Goal: Task Accomplishment & Management: Manage account settings

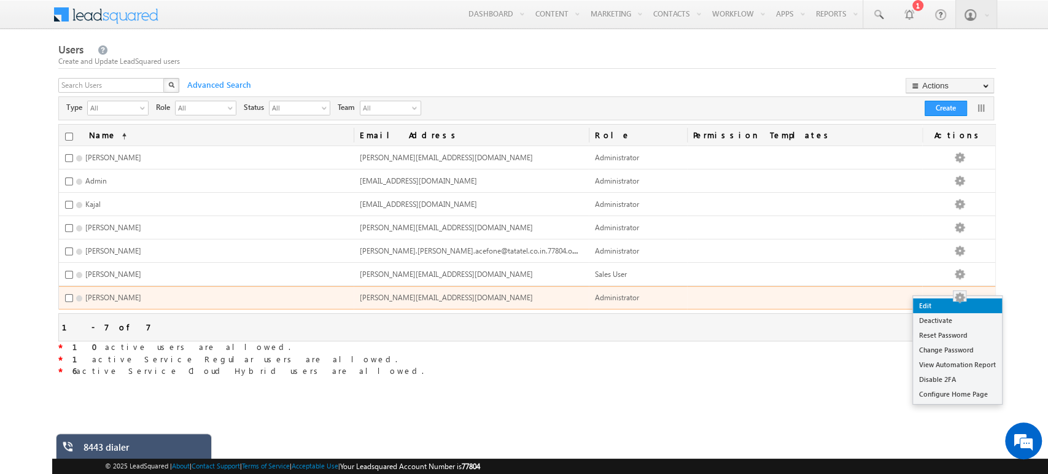
click at [952, 303] on link "Edit" at bounding box center [957, 305] width 89 height 15
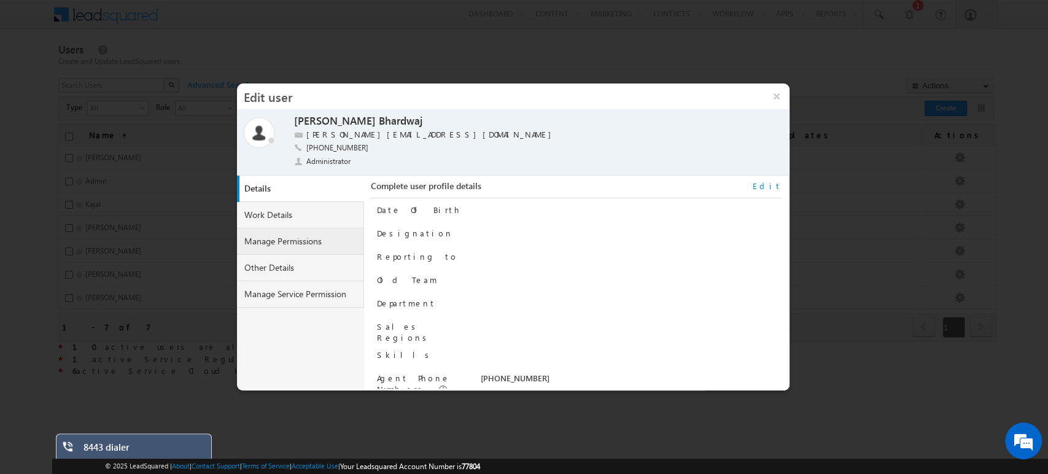
click at [278, 239] on link "Manage Permissions" at bounding box center [301, 241] width 128 height 26
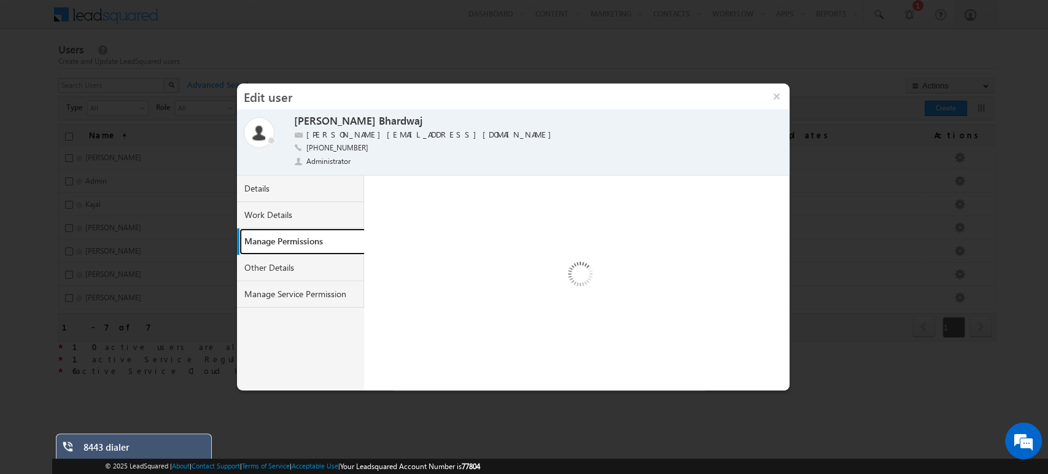
select select "9"
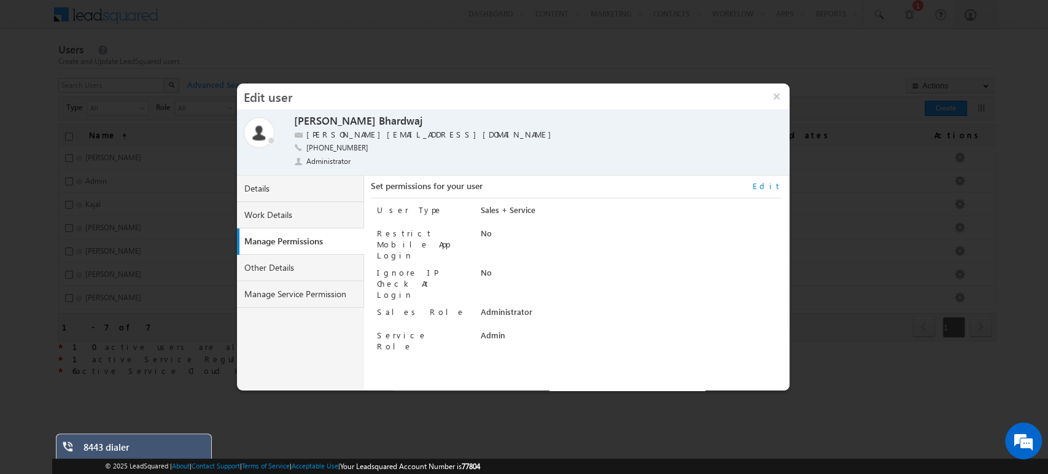
click at [778, 185] on link "Edit" at bounding box center [767, 185] width 29 height 11
select select "Administrator"
click at [558, 213] on select "Regular Service Cloud Sales + Service" at bounding box center [605, 211] width 251 height 14
select select "5"
click at [480, 204] on select "Regular Service Cloud Sales + Service" at bounding box center [605, 211] width 251 height 14
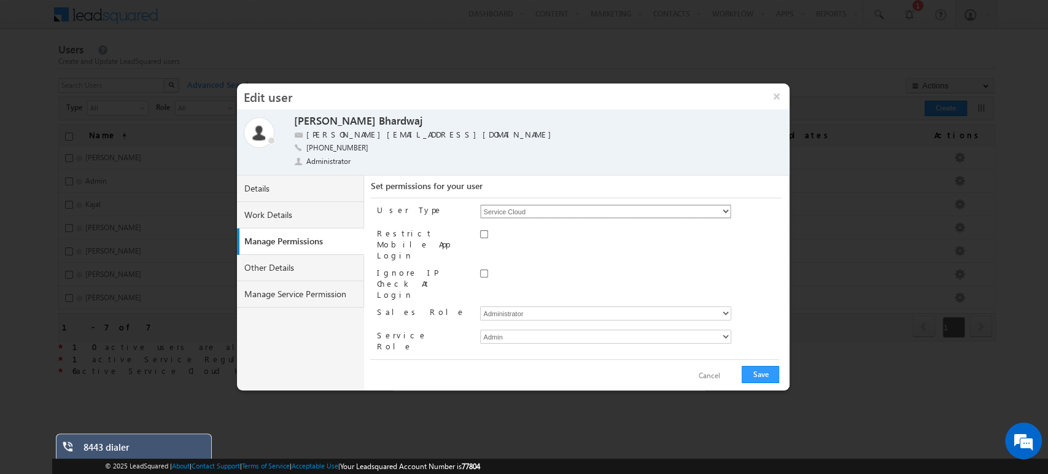
checkbox input "true"
click at [757, 374] on button "Save" at bounding box center [759, 374] width 37 height 17
click at [778, 104] on button "×" at bounding box center [776, 96] width 26 height 26
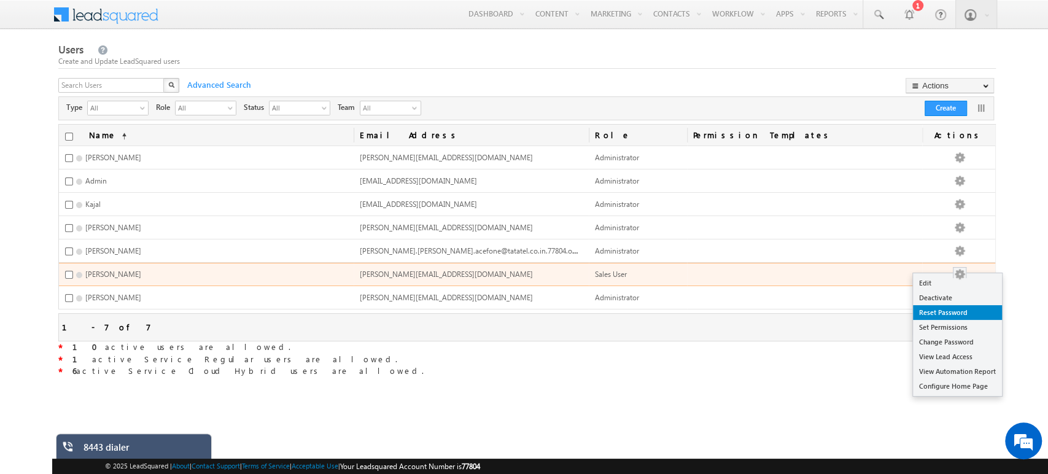
click at [945, 310] on link "Reset Password" at bounding box center [957, 312] width 89 height 15
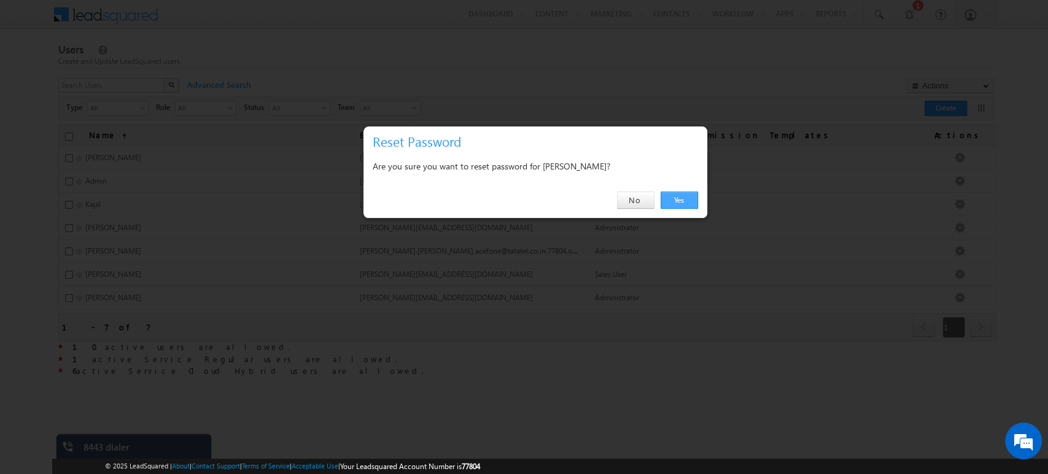
click at [684, 204] on link "Yes" at bounding box center [678, 200] width 37 height 17
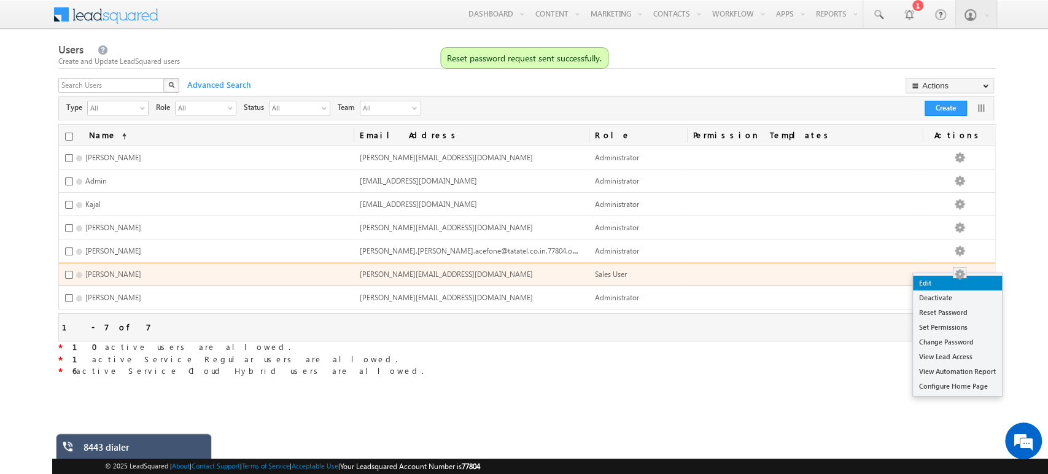
click at [946, 284] on link "Edit" at bounding box center [957, 283] width 89 height 15
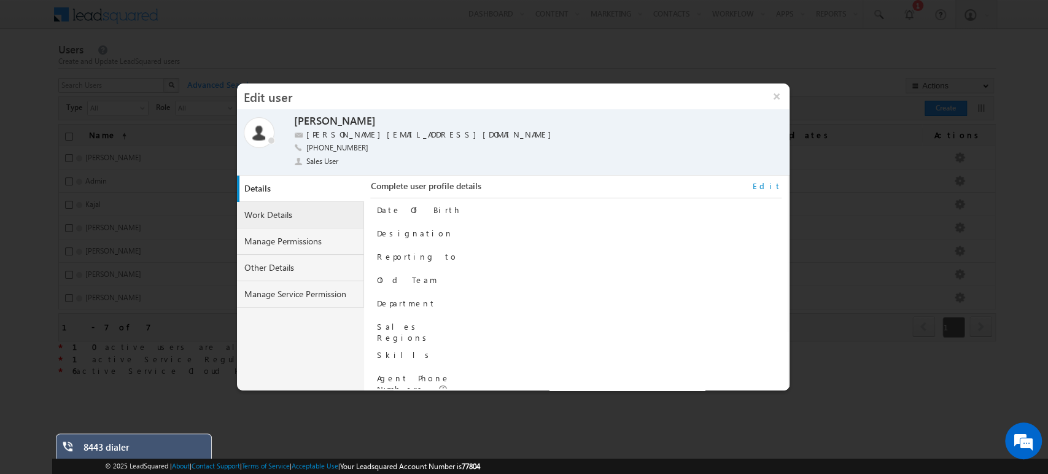
click at [290, 217] on link "Work Details" at bounding box center [301, 215] width 128 height 26
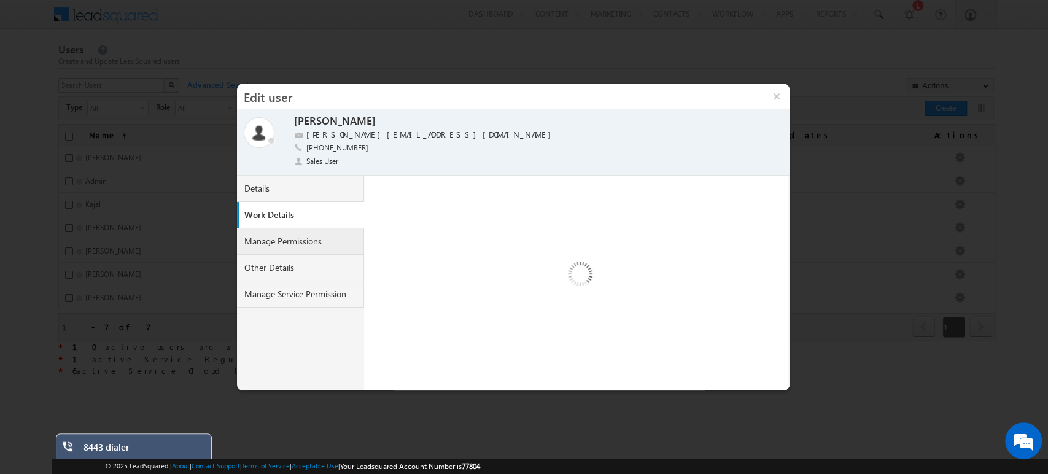
click at [311, 234] on link "Manage Permissions" at bounding box center [301, 241] width 128 height 26
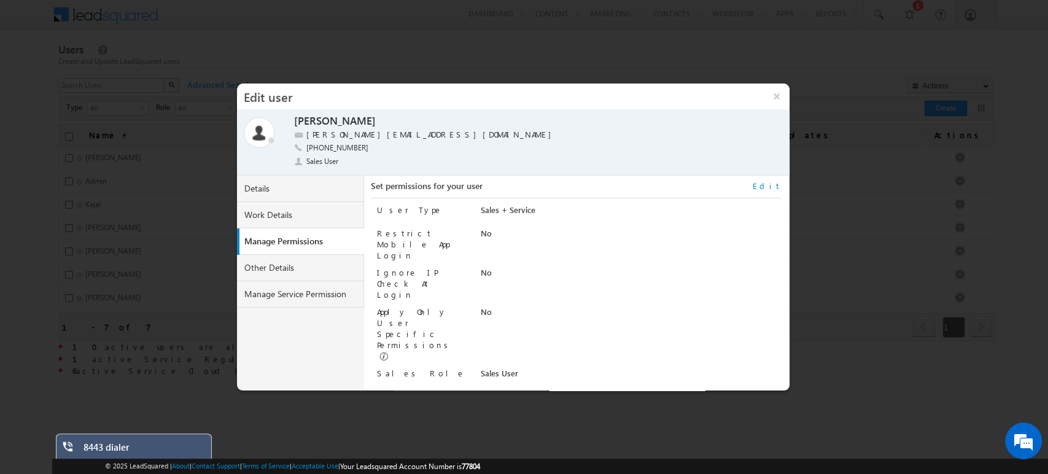
click at [775, 183] on link "Edit" at bounding box center [767, 185] width 29 height 11
select select "Sales_User"
select select "group-manager"
click at [584, 368] on select "Sales Manager Sales User Administrator" at bounding box center [605, 375] width 251 height 14
select select "Administrator"
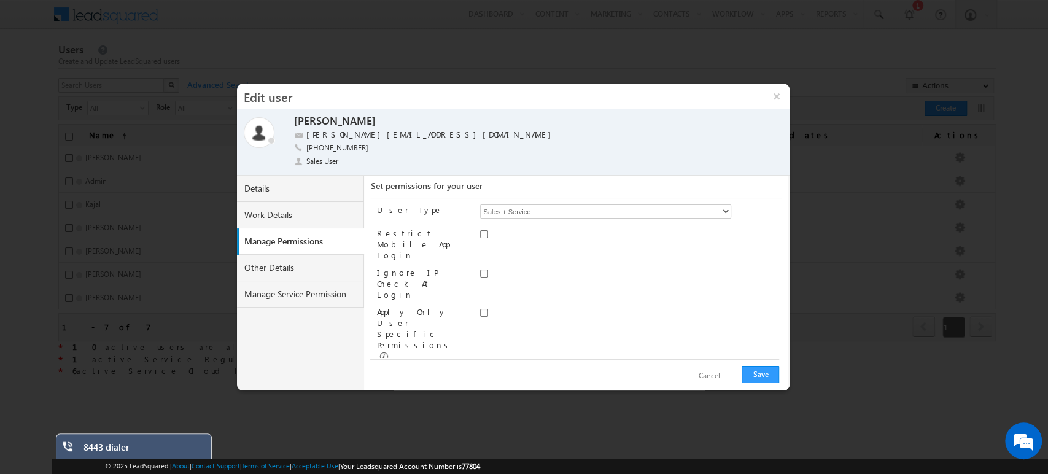
click at [480, 368] on select "Sales Manager Sales User Administrator" at bounding box center [605, 375] width 251 height 14
click at [766, 372] on button "Save" at bounding box center [759, 374] width 37 height 17
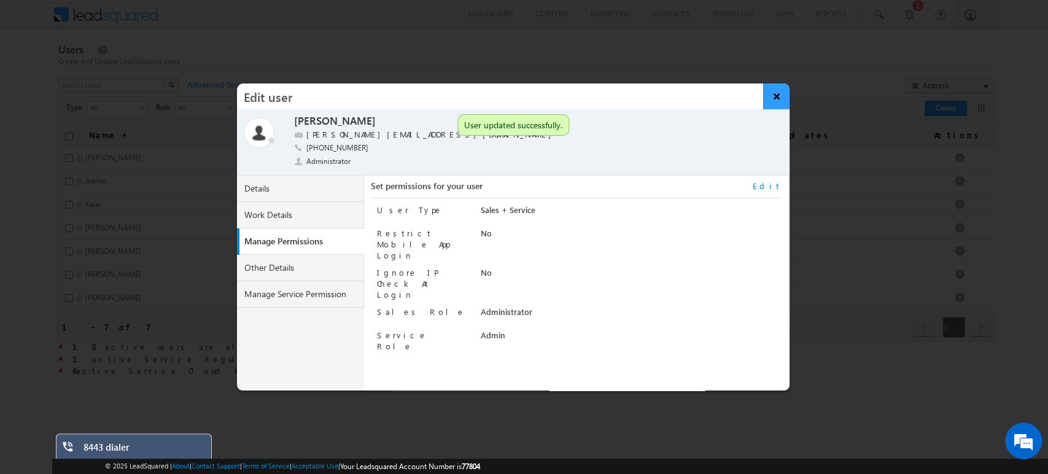
click at [779, 93] on button "×" at bounding box center [776, 96] width 26 height 26
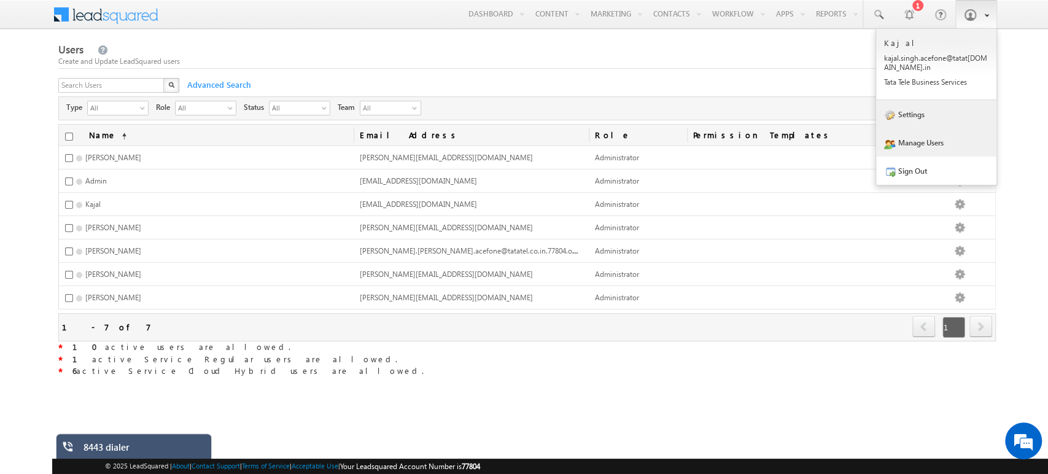
click at [932, 120] on link "Settings" at bounding box center [936, 114] width 120 height 28
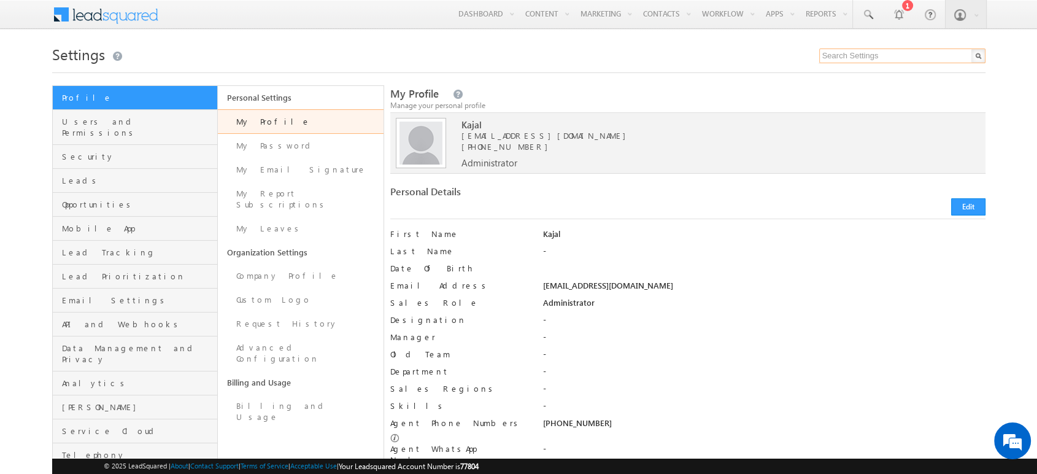
click at [838, 55] on input "text" at bounding box center [902, 55] width 166 height 15
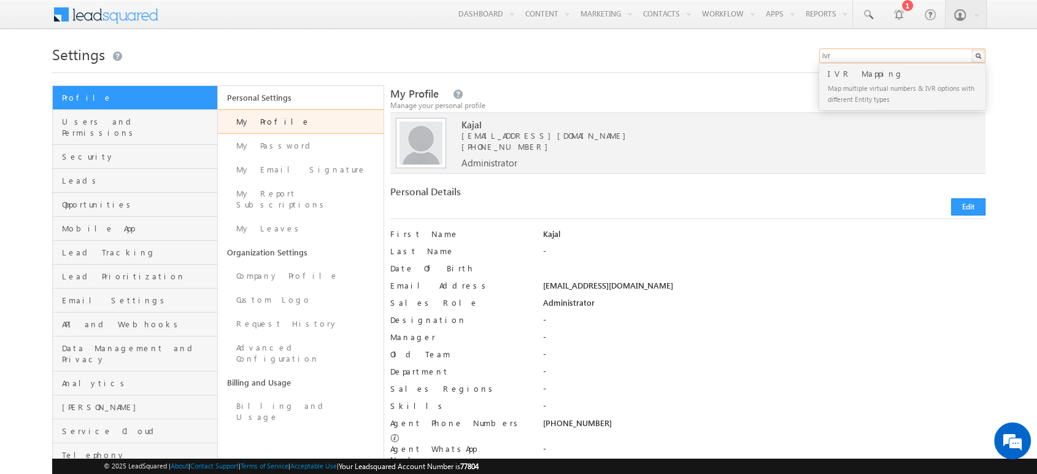
type input "ivr"
click at [860, 99] on div "Map multiple virtual numbers & IVR options with different Entity types" at bounding box center [908, 93] width 165 height 26
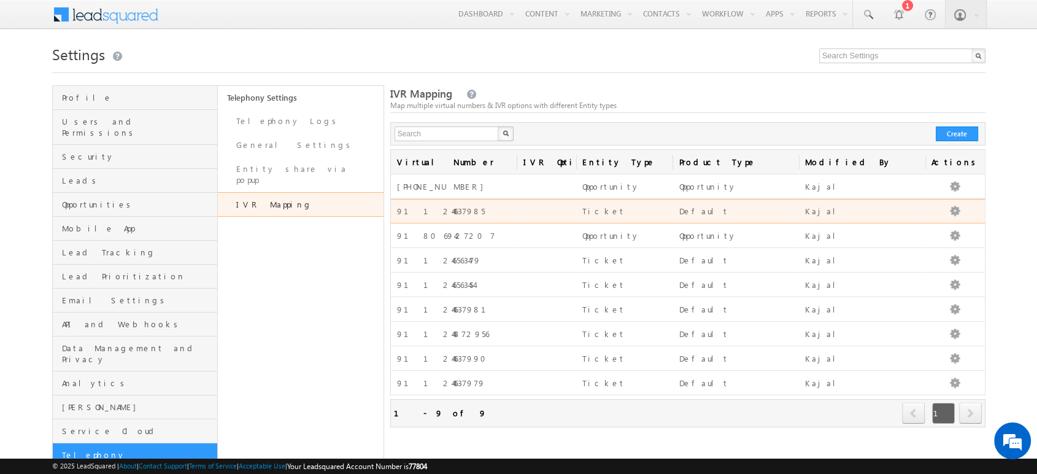
click at [937, 199] on td "Edit Delete" at bounding box center [956, 211] width 60 height 25
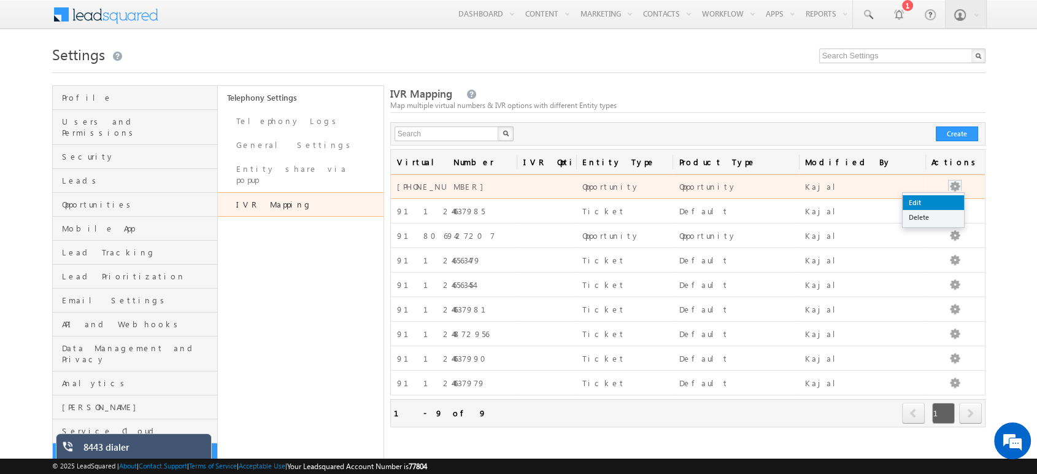
click at [937, 200] on link "Edit" at bounding box center [933, 202] width 61 height 15
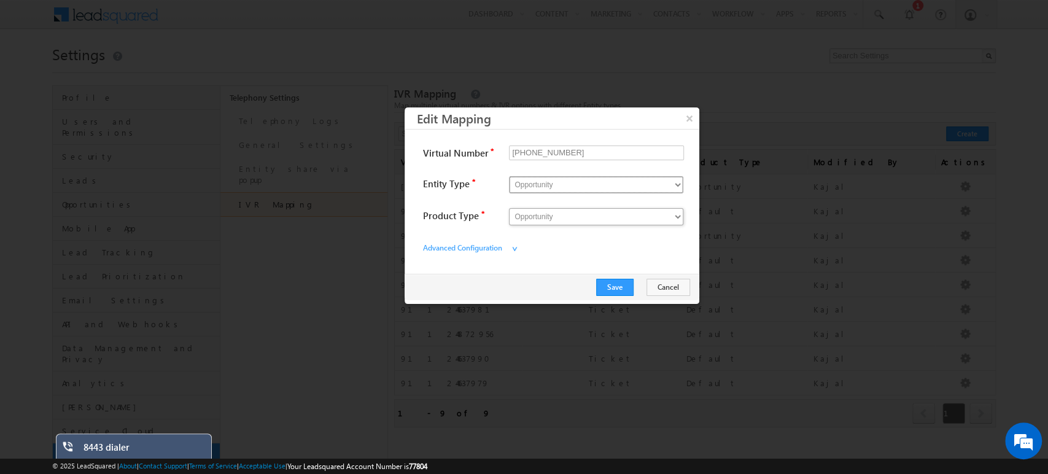
click at [552, 180] on select "Opportunity Ticket" at bounding box center [596, 184] width 174 height 17
select select "Ticket"
click at [509, 176] on select "Opportunity Ticket" at bounding box center [596, 184] width 174 height 17
click at [551, 215] on select "Default" at bounding box center [596, 216] width 174 height 17
click at [509, 208] on select "Default" at bounding box center [596, 216] width 174 height 17
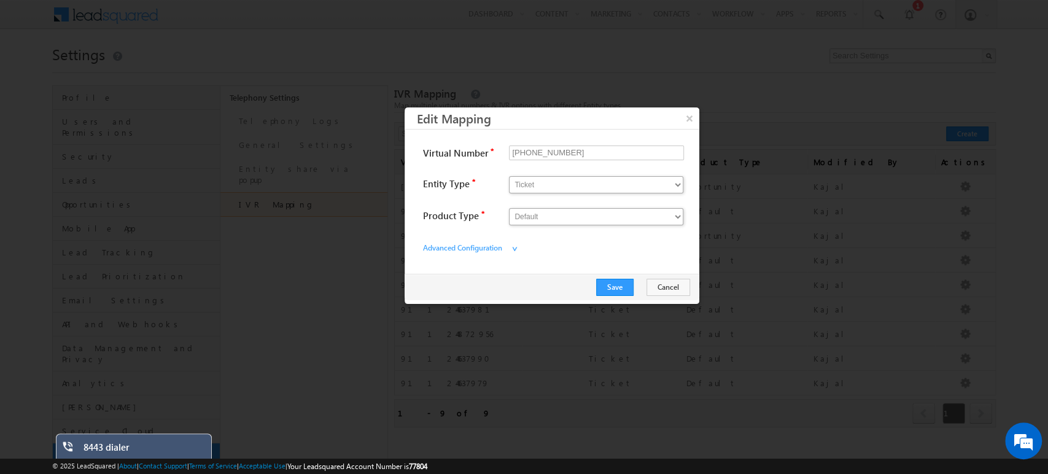
click at [619, 295] on div "Save Cancel" at bounding box center [552, 287] width 295 height 26
click at [611, 287] on button "Save" at bounding box center [614, 287] width 37 height 17
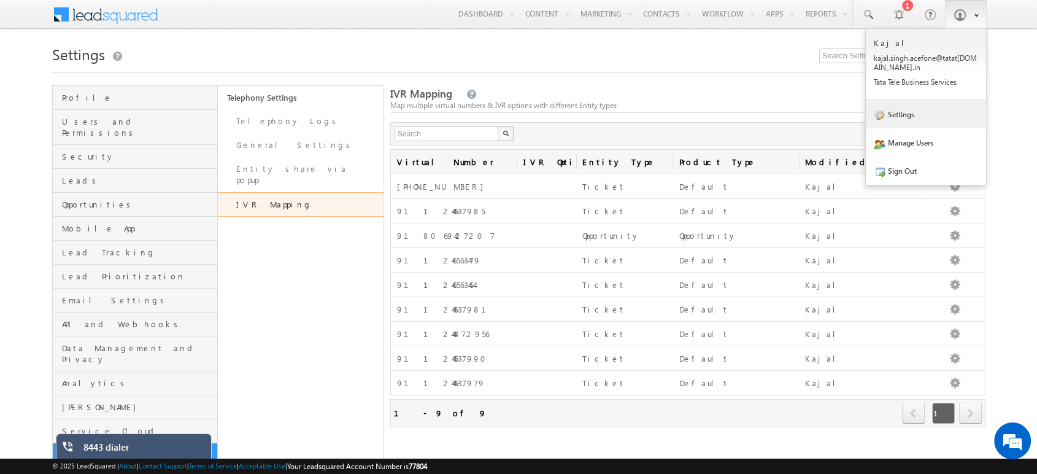
click at [914, 116] on link "Settings" at bounding box center [926, 114] width 120 height 28
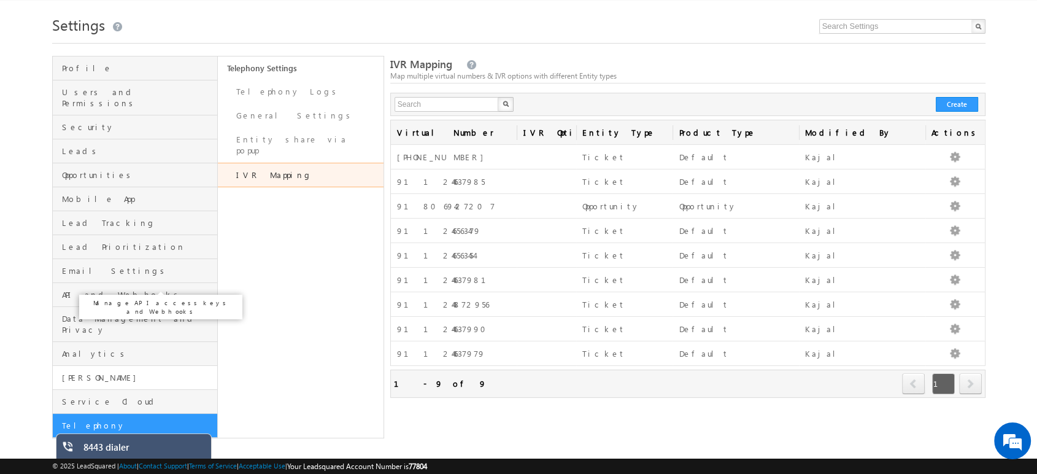
scroll to position [25, 0]
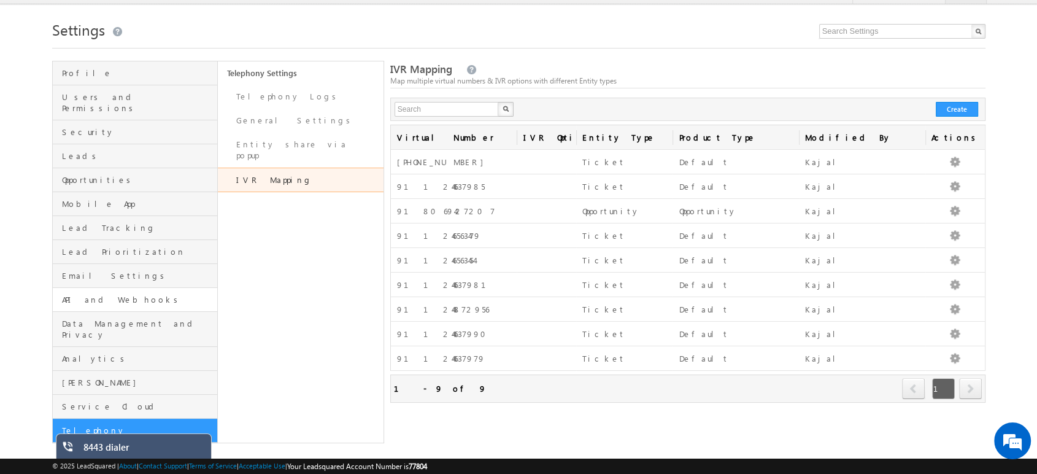
click at [118, 294] on link "API and Webhooks" at bounding box center [135, 300] width 165 height 24
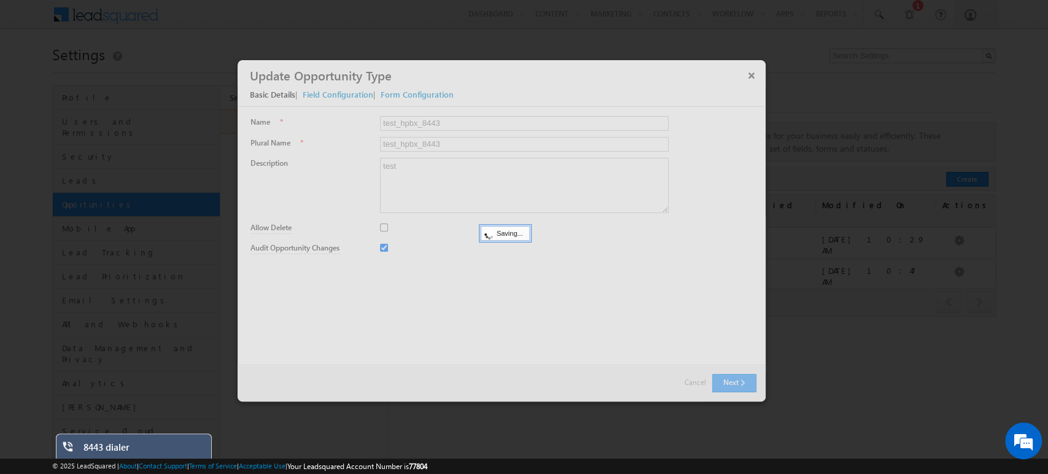
click at [755, 75] on div at bounding box center [502, 230] width 528 height 341
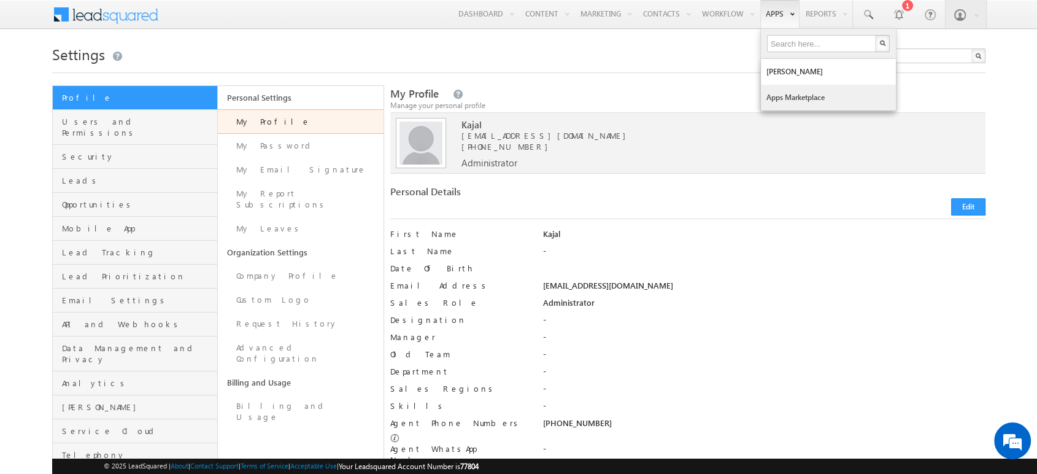
click at [782, 102] on link "Apps Marketplace" at bounding box center [828, 98] width 135 height 26
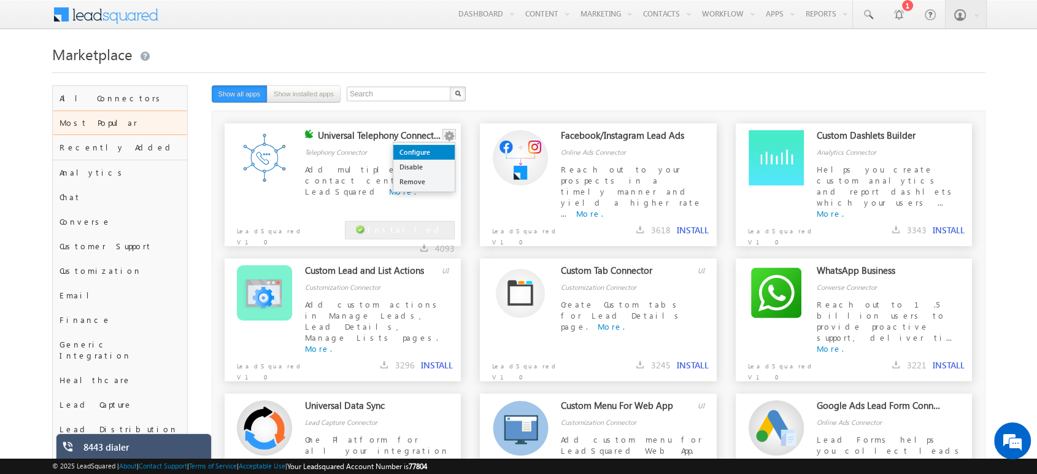
click at [427, 149] on link "Configure" at bounding box center [423, 152] width 61 height 15
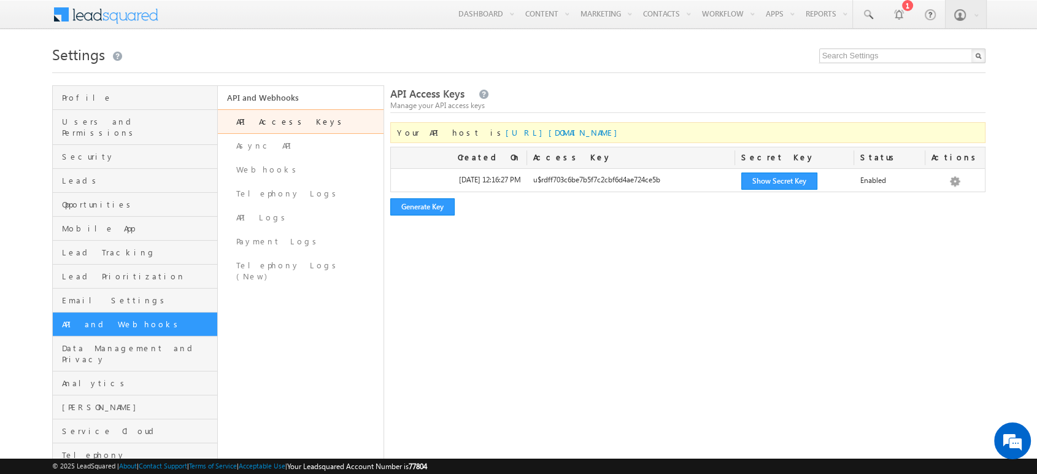
drag, startPoint x: 451, startPoint y: 136, endPoint x: 570, endPoint y: 122, distance: 120.0
click at [570, 122] on div "Your API host is [URL][DOMAIN_NAME]" at bounding box center [687, 132] width 595 height 21
copy span "[URL][DOMAIN_NAME]"
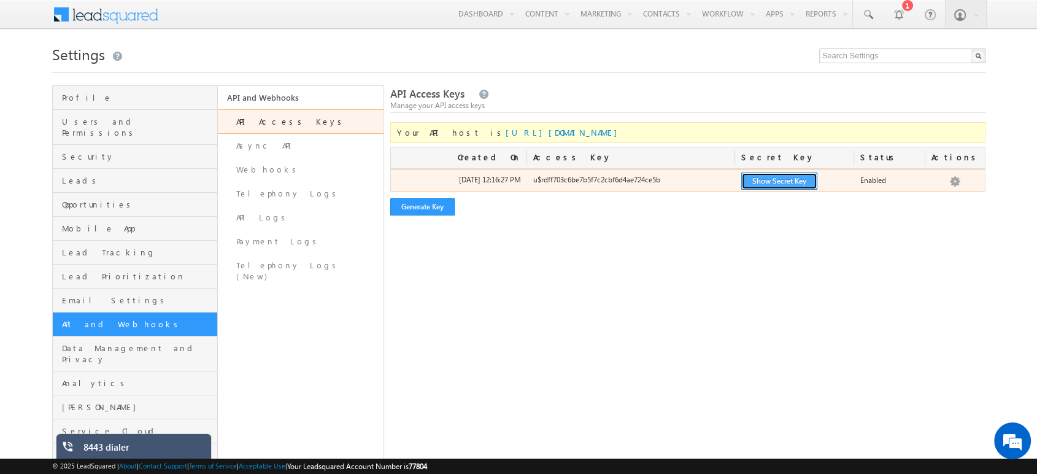
click at [766, 177] on button "Show Secret Key" at bounding box center [779, 180] width 76 height 17
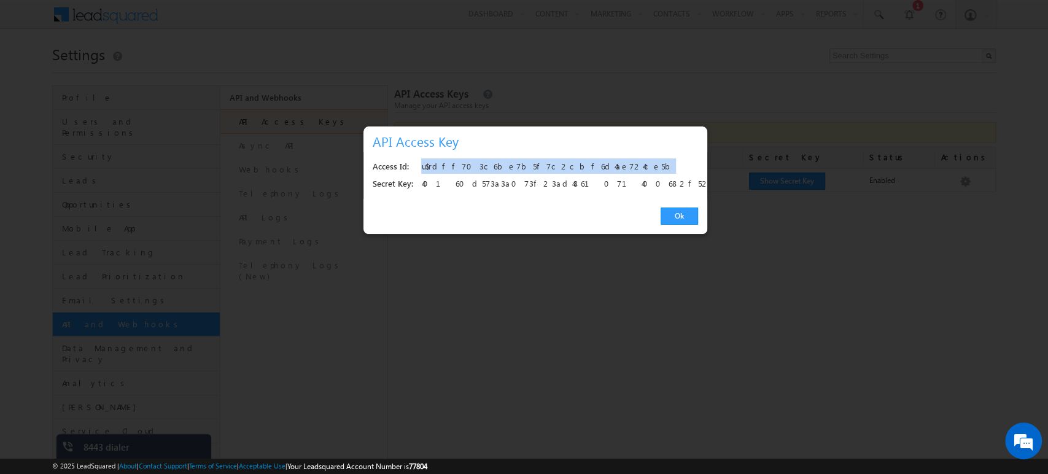
drag, startPoint x: 566, startPoint y: 166, endPoint x: 409, endPoint y: 162, distance: 156.6
click at [409, 162] on div "Access Id: u$rdff703c6be7b5f7c2cbf6d4ae724ce5b" at bounding box center [535, 166] width 325 height 17
copy div "u$rdff703c6be7b5f7c2cbf6d4ae724ce5b"
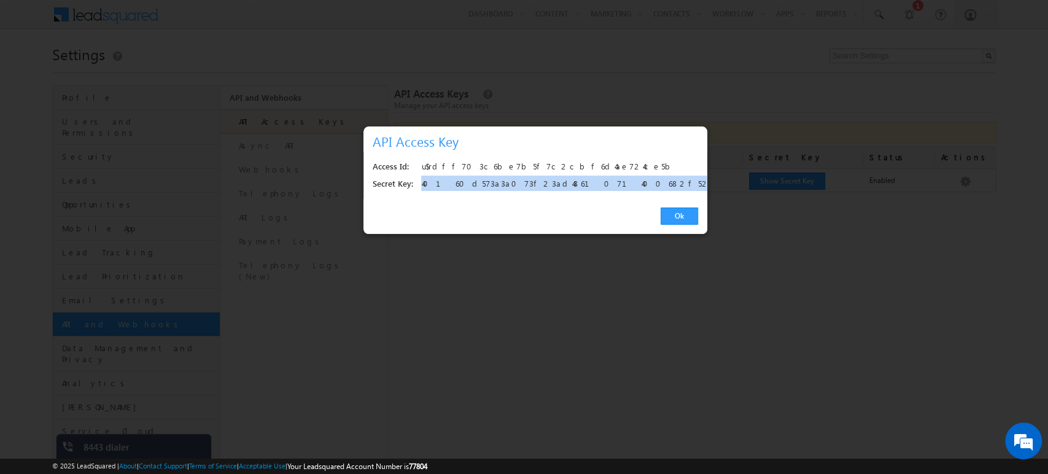
drag, startPoint x: 594, startPoint y: 185, endPoint x: 420, endPoint y: 188, distance: 174.3
click at [420, 188] on div "Secret Key: 40160d573a3a073f23ad4861071400682f524efa" at bounding box center [535, 184] width 325 height 17
copy div "40160d573a3a073f23ad4861071400682f524efa"
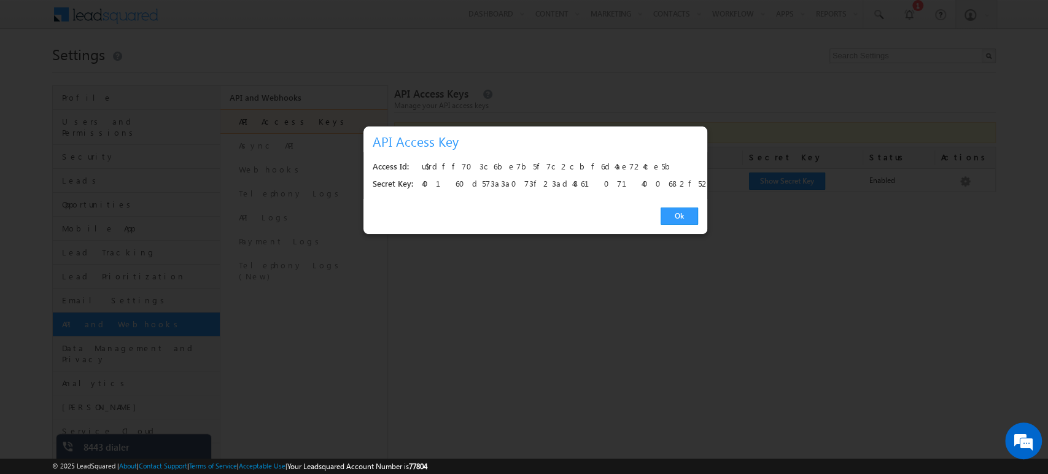
click at [357, 99] on div at bounding box center [524, 237] width 1048 height 474
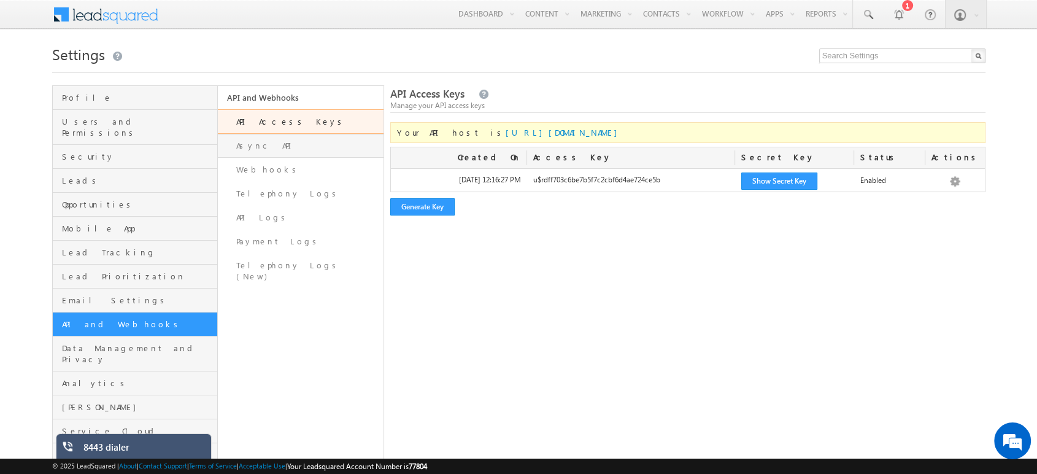
click at [285, 151] on link "Async API" at bounding box center [301, 146] width 166 height 24
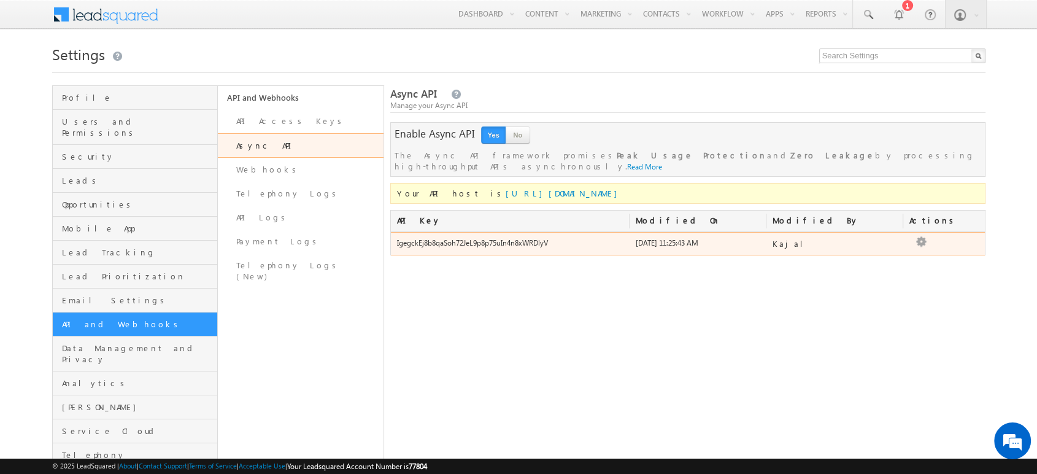
drag, startPoint x: 557, startPoint y: 227, endPoint x: 397, endPoint y: 236, distance: 161.1
click at [397, 238] on div "IgegckEj8b8qaSoh72JeL9p8p75uIn4n8xWRDlyV" at bounding box center [510, 246] width 239 height 17
copy div "IgegckEj8b8qaSoh72JeL9p8p75uIn4n8xWRDlyV"
click at [557, 238] on div "IgegckEj8b8qaSoh72JeL9p8p75uIn4n8xWRDlyV" at bounding box center [510, 246] width 239 height 17
drag, startPoint x: 557, startPoint y: 234, endPoint x: 441, endPoint y: 230, distance: 116.1
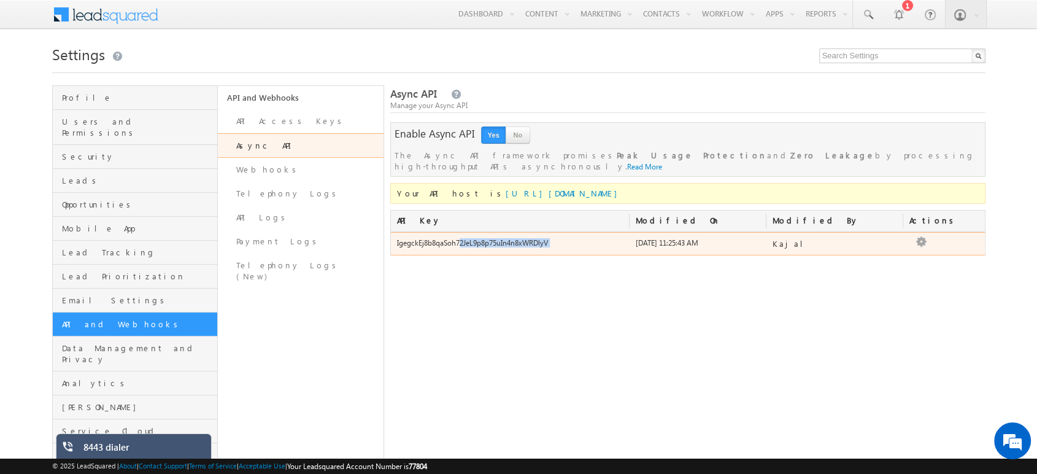
click at [441, 238] on div "IgegckEj8b8qaSoh72JeL9p8p75uIn4n8xWRDlyV" at bounding box center [510, 246] width 239 height 17
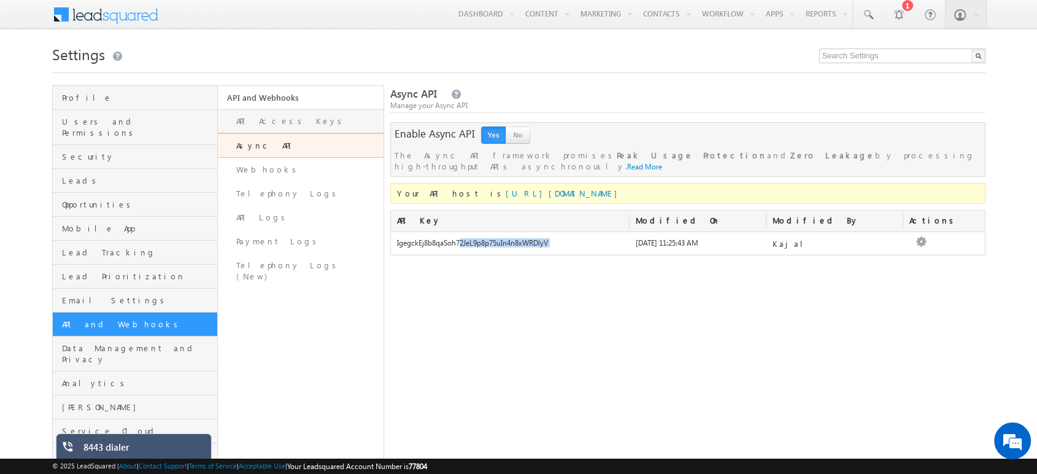
click at [252, 120] on link "API Access Keys" at bounding box center [301, 121] width 166 height 24
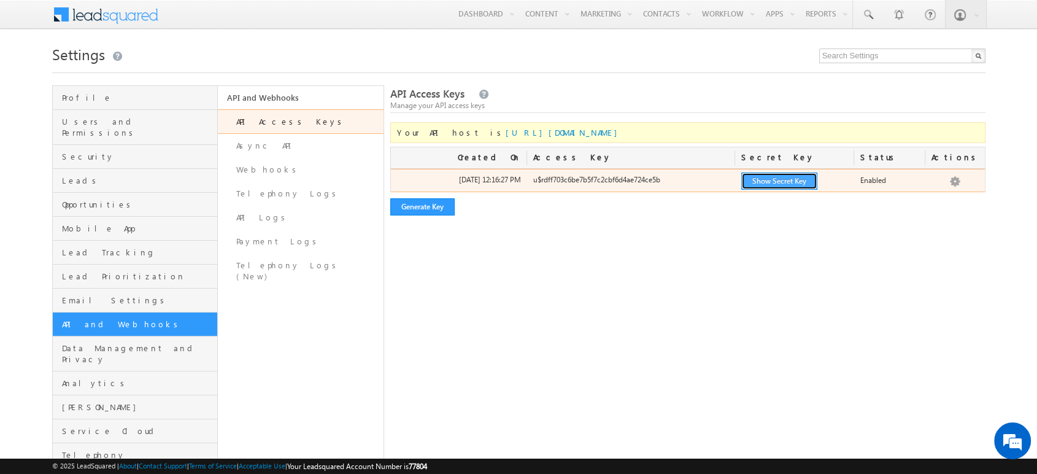
click at [759, 176] on button "Show Secret Key" at bounding box center [779, 180] width 76 height 17
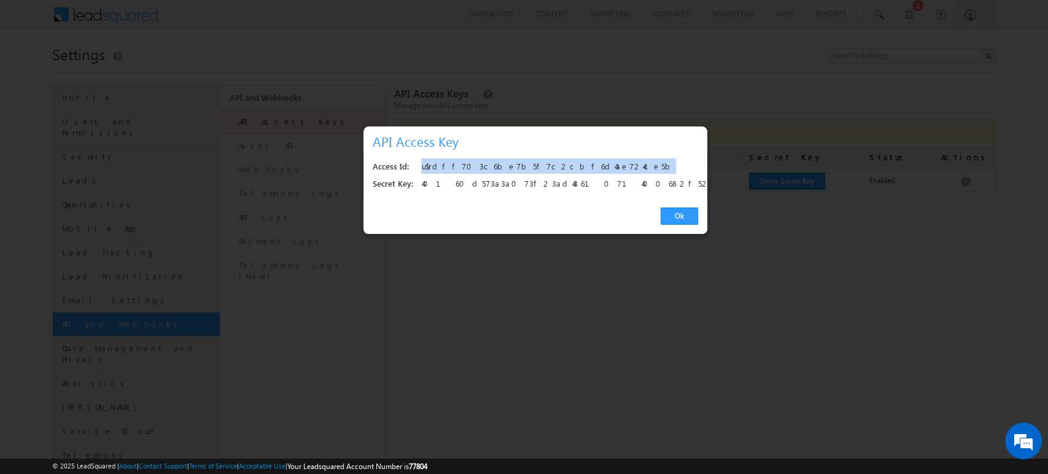
drag, startPoint x: 570, startPoint y: 158, endPoint x: 421, endPoint y: 165, distance: 148.7
click at [421, 165] on div "Access Id: u$rdff703c6be7b5f7c2cbf6d4ae724ce5b Secret Key: [ENCRYPTION_KEY]" at bounding box center [535, 175] width 344 height 47
copy div "u$rdff703c6be7b5f7c2cbf6d4ae724ce5b"
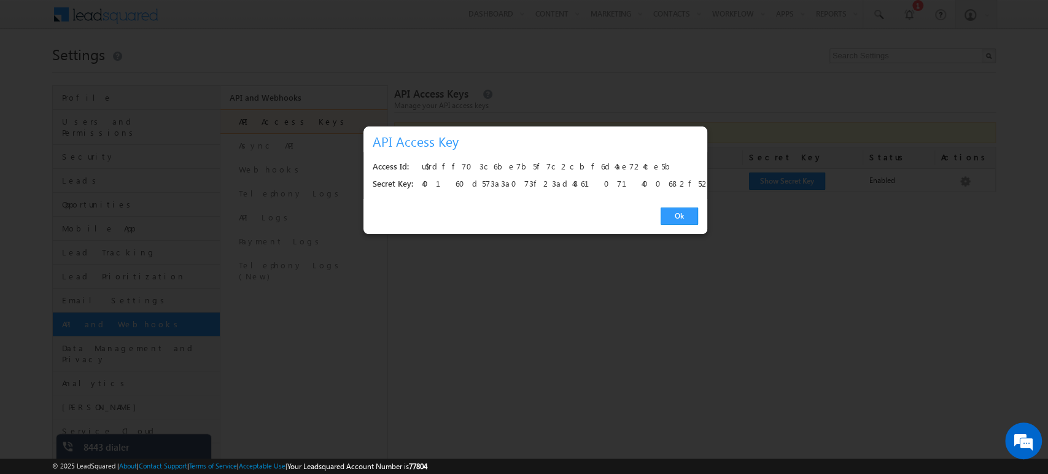
click at [486, 185] on div "40160d573a3a073f23ad4861071400682f524efa" at bounding box center [555, 184] width 269 height 17
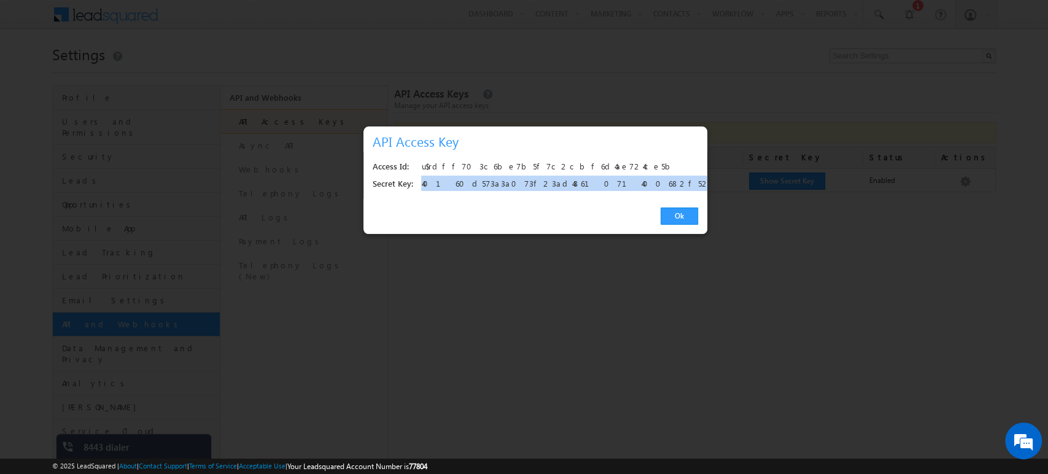
click at [486, 185] on div "40160d573a3a073f23ad4861071400682f524efa" at bounding box center [555, 184] width 269 height 17
copy div "40160d573a3a073f23ad4861071400682f524efa"
click at [691, 208] on link "Ok" at bounding box center [678, 215] width 37 height 17
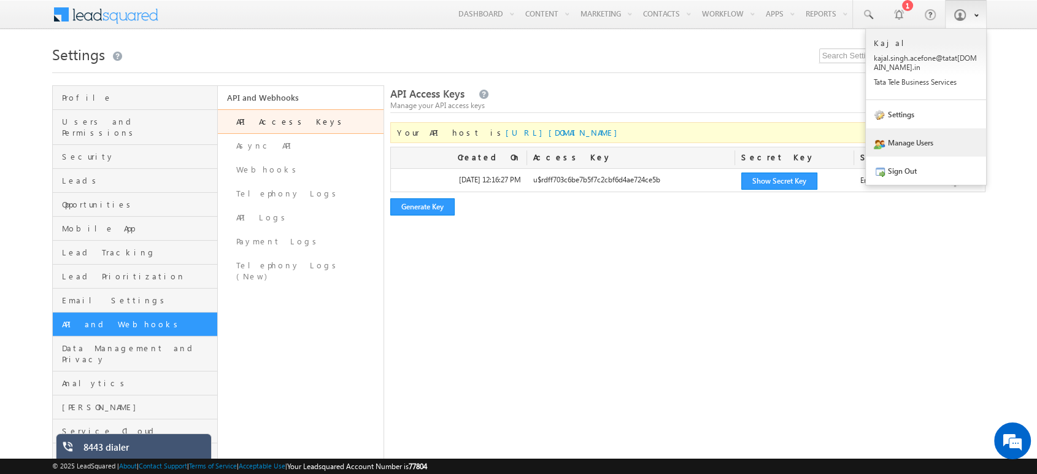
click at [913, 137] on link "Manage Users" at bounding box center [926, 142] width 120 height 28
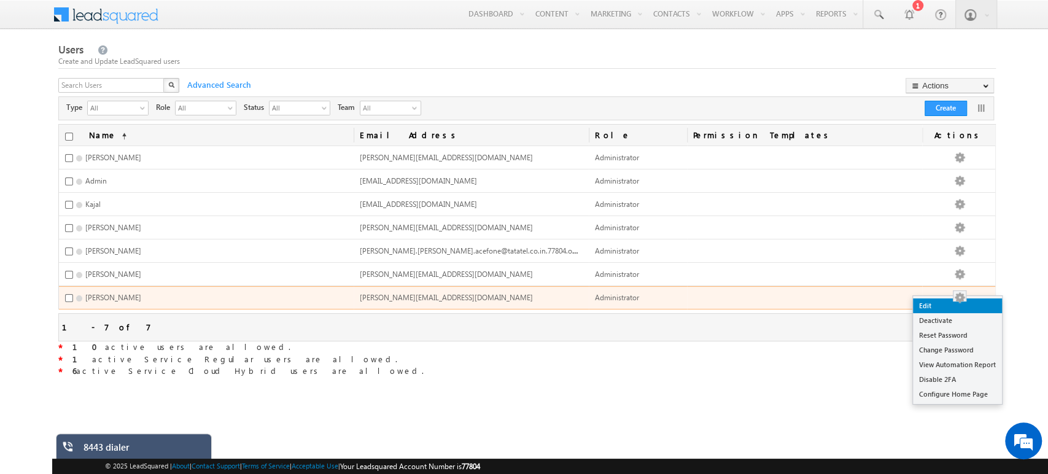
click at [952, 306] on link "Edit" at bounding box center [957, 305] width 89 height 15
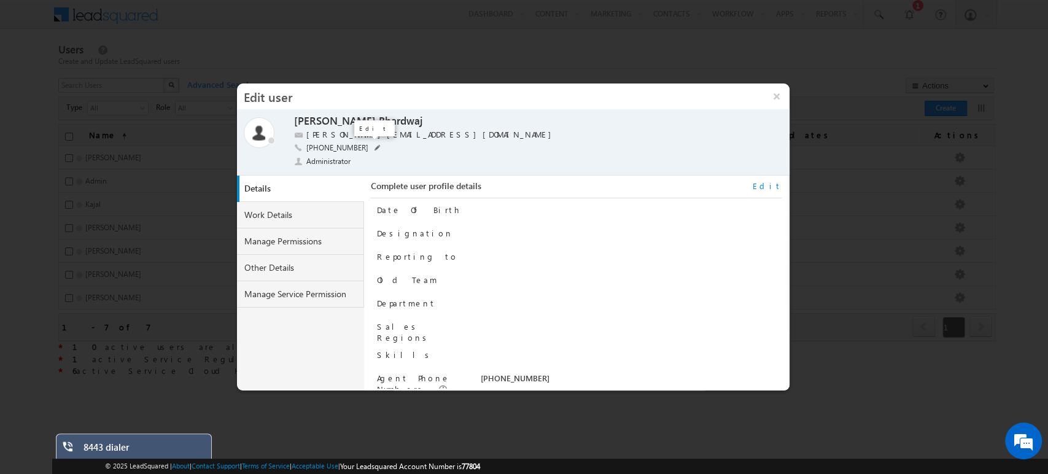
click at [368, 147] on link at bounding box center [374, 147] width 12 height 10
click at [374, 146] on input "[PHONE_NUMBER]" at bounding box center [382, 147] width 153 height 10
type input "[PHONE_NUMBER]"
click at [460, 147] on div "Save" at bounding box center [476, 138] width 45 height 22
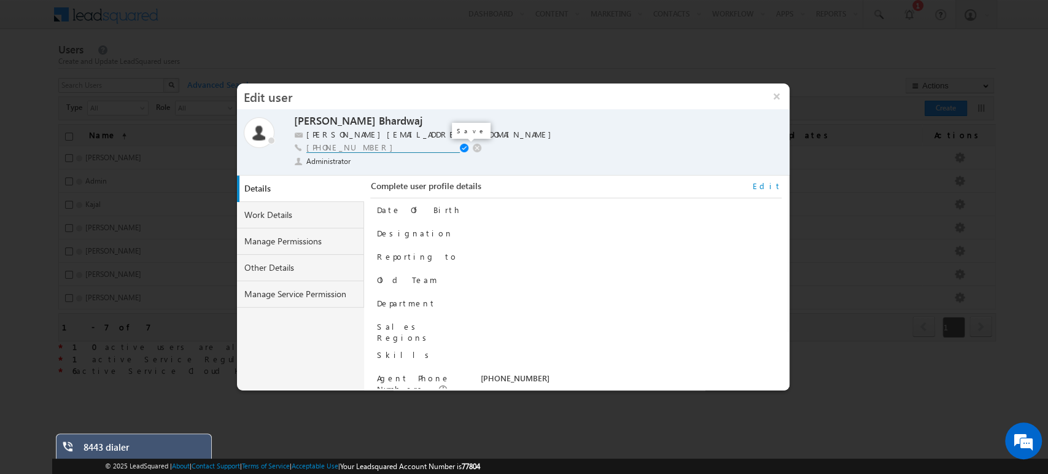
click at [465, 147] on span at bounding box center [466, 149] width 12 height 10
click at [780, 185] on link "Edit" at bounding box center [767, 185] width 29 height 11
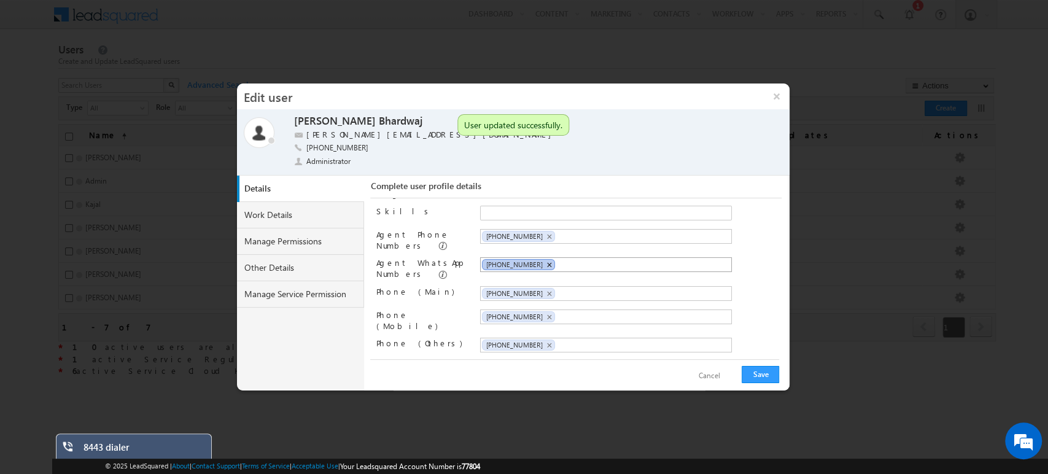
scroll to position [147, 0]
drag, startPoint x: 535, startPoint y: 231, endPoint x: 480, endPoint y: 226, distance: 55.5
click at [482, 230] on li "[PHONE_NUMBER] ×" at bounding box center [518, 235] width 73 height 11
click at [544, 230] on li "[PHONE_NUMBER] ×" at bounding box center [518, 235] width 73 height 11
click at [546, 231] on span "×" at bounding box center [549, 236] width 6 height 10
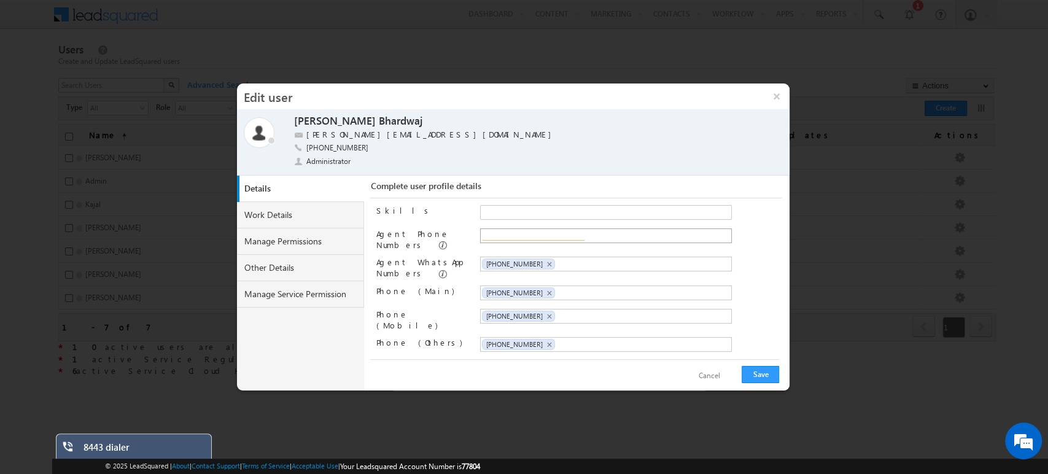
paste input "{ "CallSessionId": "129a6206-6a7e-428b-b3b1-afb4679b2bbb", "agentNumber": "9717…"
type input "{ "CallSessionId": "129a6206-6a7e-428b-b3b1-afb4679b2bbb", "agentNumber": "9717…"
type input "[PHONE_NUMBER]"
click at [546, 261] on span "×" at bounding box center [549, 264] width 6 height 10
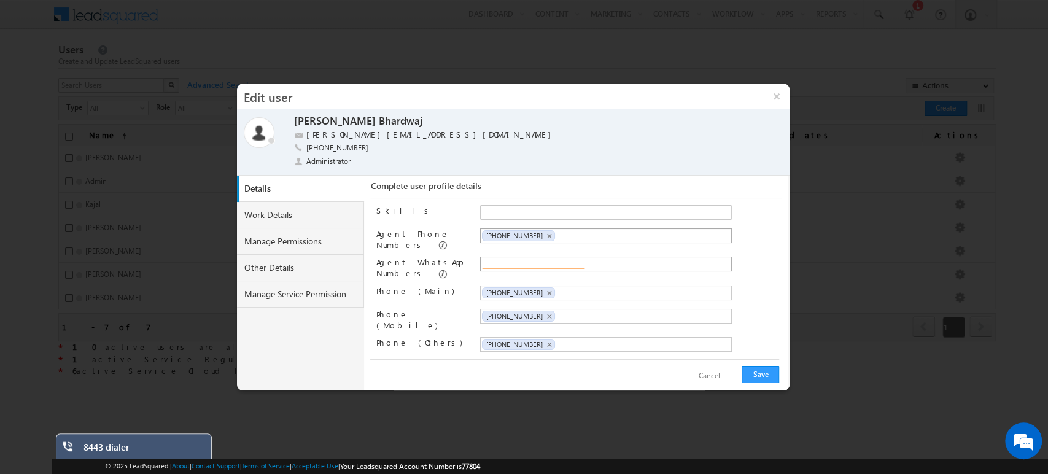
paste input "[PHONE_NUMBER]"
type input "[PHONE_NUMBER]"
click at [546, 288] on span "×" at bounding box center [549, 293] width 6 height 10
paste input "[PHONE_NUMBER]"
type input "[PHONE_NUMBER]"
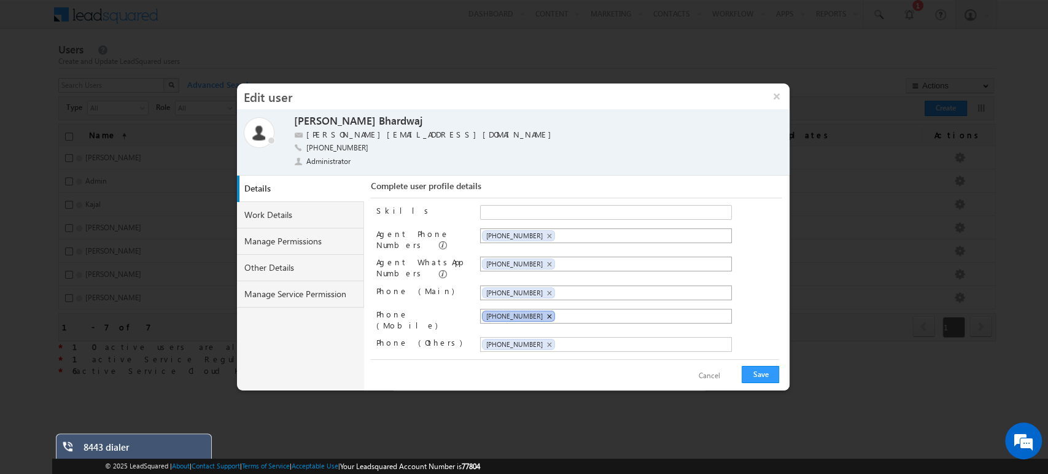
click at [546, 311] on span "×" at bounding box center [549, 316] width 6 height 10
paste input "[PHONE_NUMBER]"
type input "[PHONE_NUMBER]"
click at [546, 339] on span "×" at bounding box center [549, 344] width 6 height 10
paste input "[PHONE_NUMBER]"
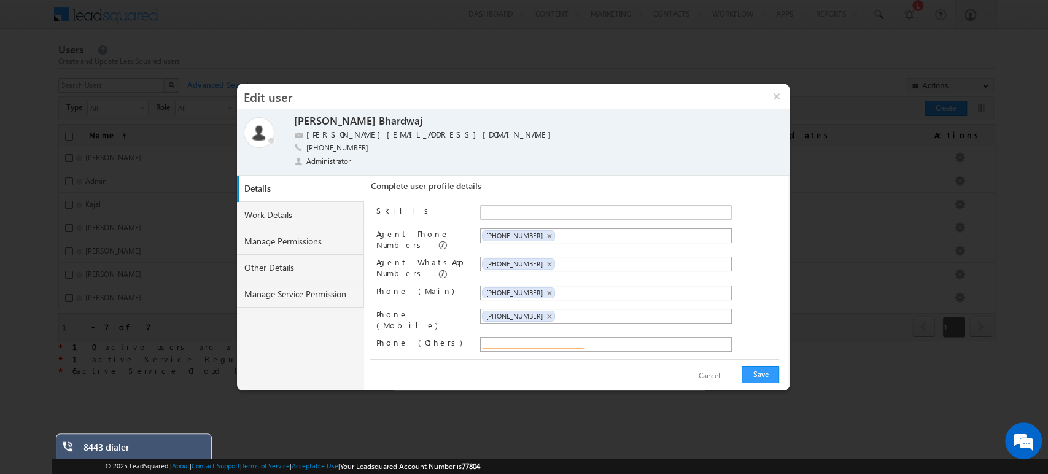
type input "[PHONE_NUMBER]"
click at [776, 371] on button "Save" at bounding box center [759, 374] width 37 height 17
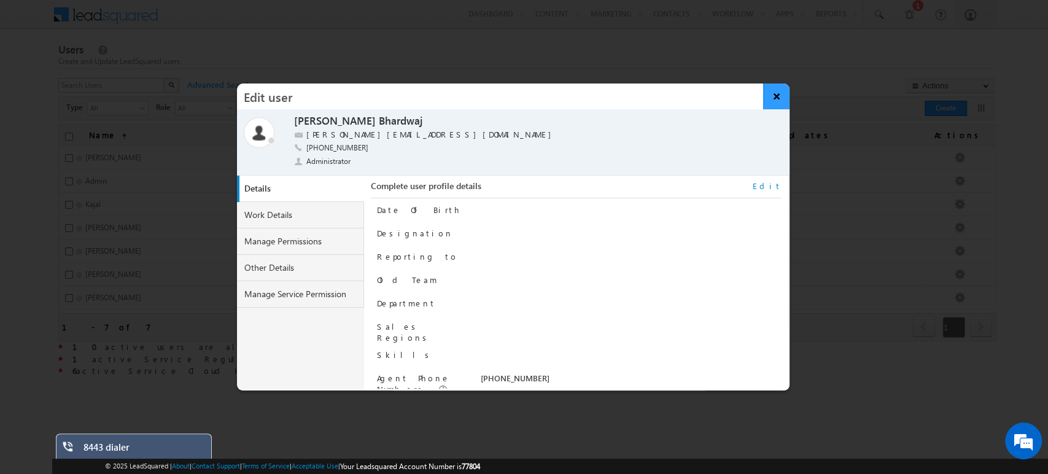
click at [776, 99] on button "×" at bounding box center [776, 96] width 26 height 26
